Goal: Task Accomplishment & Management: Use online tool/utility

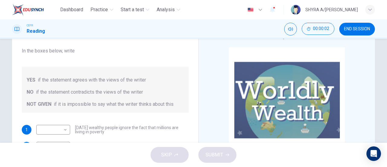
scroll to position [60, 0]
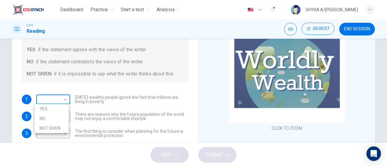
click at [56, 98] on body "Dashboard Practice Start a test Analysis English en ​ SHYRA A/[PERSON_NAME] CEF…" at bounding box center [193, 83] width 387 height 167
click at [343, 73] on div at bounding box center [193, 83] width 387 height 167
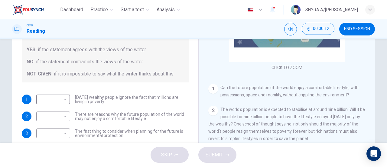
scroll to position [91, 0]
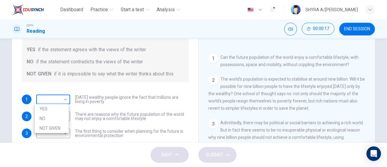
click at [44, 96] on body "Dashboard Practice Start a test Analysis English en ​ SHYRA A/[PERSON_NAME] CEF…" at bounding box center [193, 83] width 387 height 167
click at [60, 116] on li "NO" at bounding box center [52, 118] width 34 height 10
type input "NO"
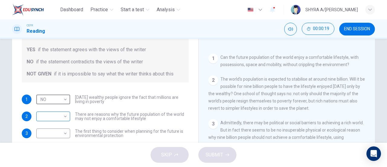
click at [65, 113] on body "Dashboard Practice Start a test Analysis English en ​ SHYRA A/[PERSON_NAME] CEF…" at bounding box center [193, 83] width 387 height 167
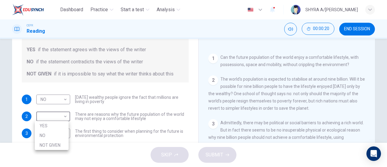
click at [62, 124] on li "YES" at bounding box center [52, 126] width 34 height 10
type input "YES"
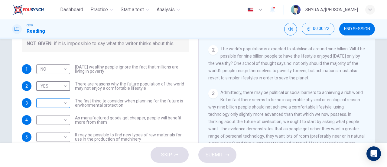
scroll to position [121, 0]
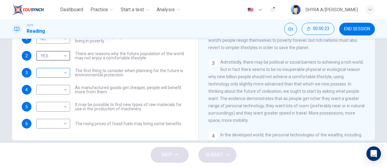
click at [62, 70] on body "Dashboard Practice Start a test Analysis English en ​ SHYRA A/[PERSON_NAME] CEF…" at bounding box center [193, 83] width 387 height 167
click at [64, 80] on li "YES" at bounding box center [52, 82] width 34 height 10
type input "YES"
click at [65, 89] on body "Dashboard Practice Start a test Analysis English en ​ SHYRA A/[PERSON_NAME] CEF…" at bounding box center [193, 83] width 387 height 167
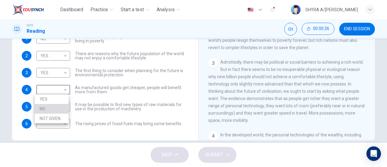
click at [61, 109] on li "NO" at bounding box center [52, 109] width 34 height 10
type input "NO"
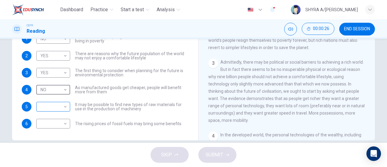
click at [62, 104] on body "Dashboard Practice Start a test Analysis English en ​ SHYRA A/[PERSON_NAME] CEF…" at bounding box center [193, 83] width 387 height 167
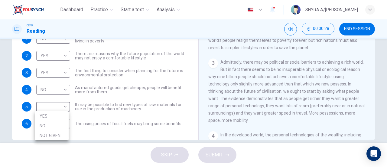
click at [60, 129] on li "NO" at bounding box center [52, 126] width 34 height 10
type input "NO"
click at [61, 129] on body "Dashboard Practice Start a test Analysis English en ​ SHYRA A/[PERSON_NAME] CEF…" at bounding box center [193, 83] width 387 height 167
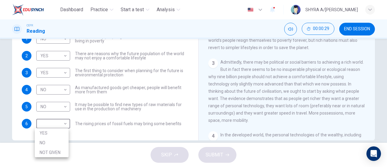
click at [63, 147] on li "NOT GIVEN" at bounding box center [52, 152] width 34 height 10
type input "NOT GIVEN"
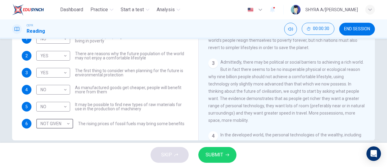
click at [209, 160] on button "SUBMIT" at bounding box center [217, 155] width 38 height 16
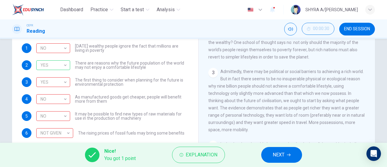
scroll to position [131, 0]
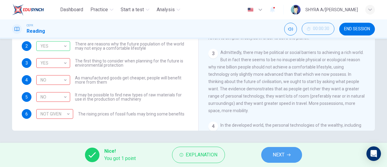
click at [278, 156] on span "NEXT" at bounding box center [279, 154] width 12 height 8
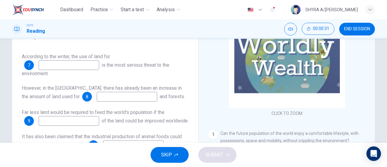
scroll to position [70, 0]
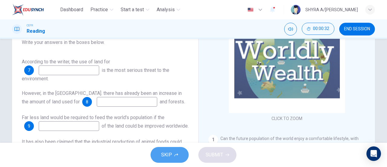
click at [180, 148] on button "SKIP" at bounding box center [170, 155] width 38 height 16
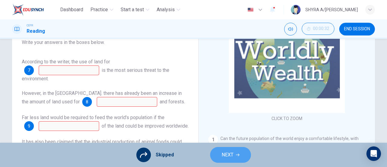
click at [232, 153] on span "NEXT" at bounding box center [228, 154] width 12 height 8
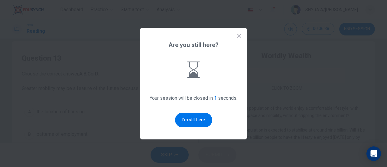
scroll to position [0, 0]
